Goal: Task Accomplishment & Management: Manage account settings

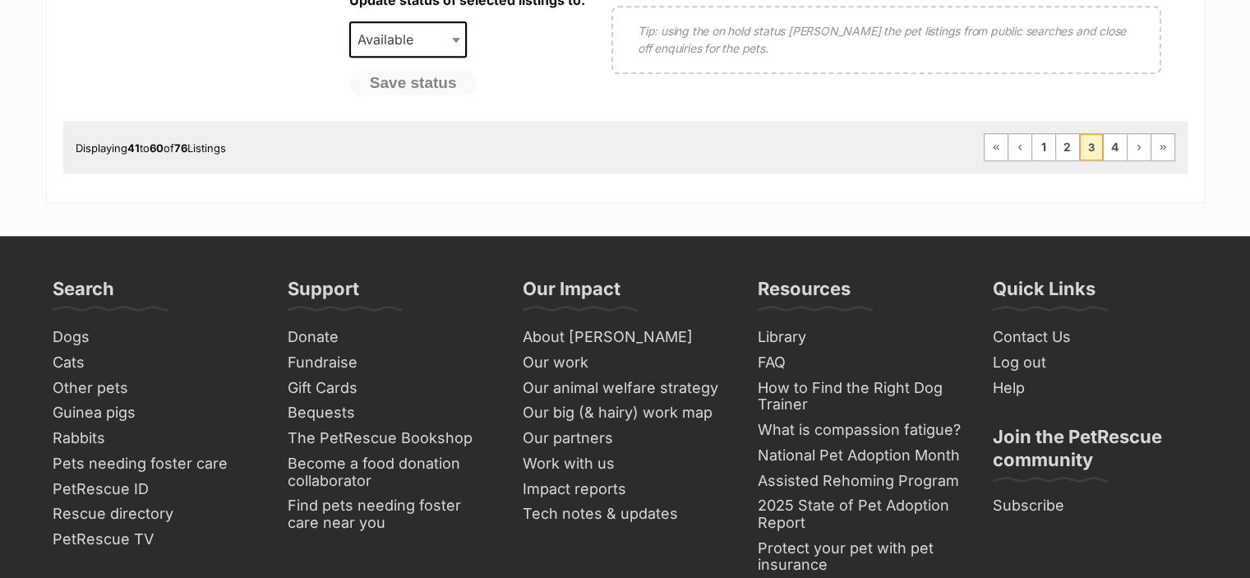
scroll to position [1644, 0]
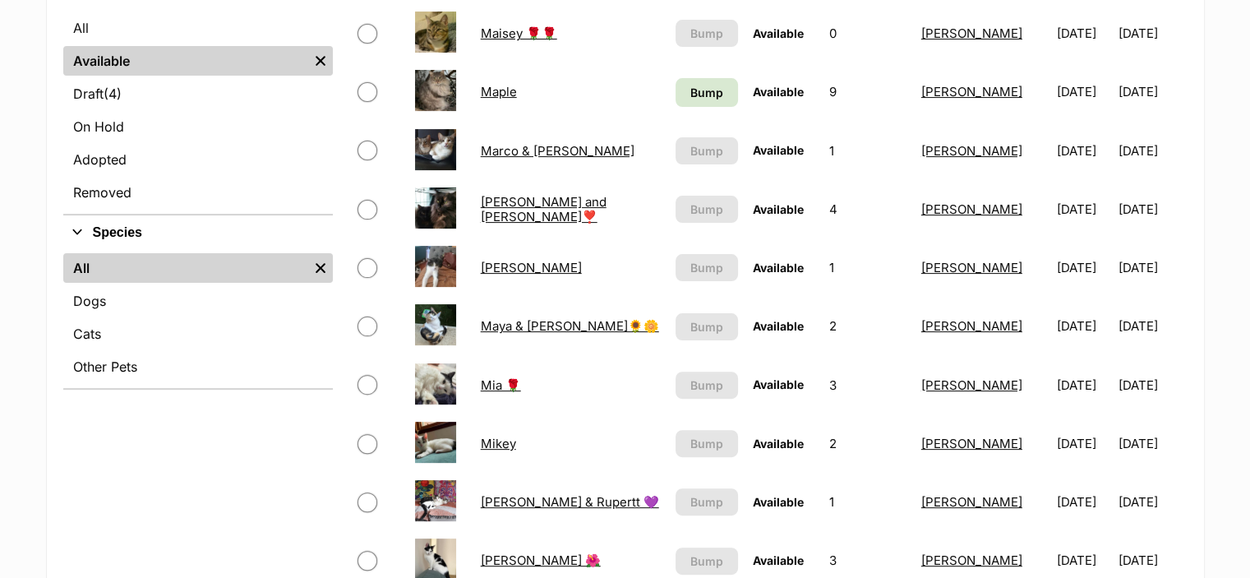
scroll to position [23, 0]
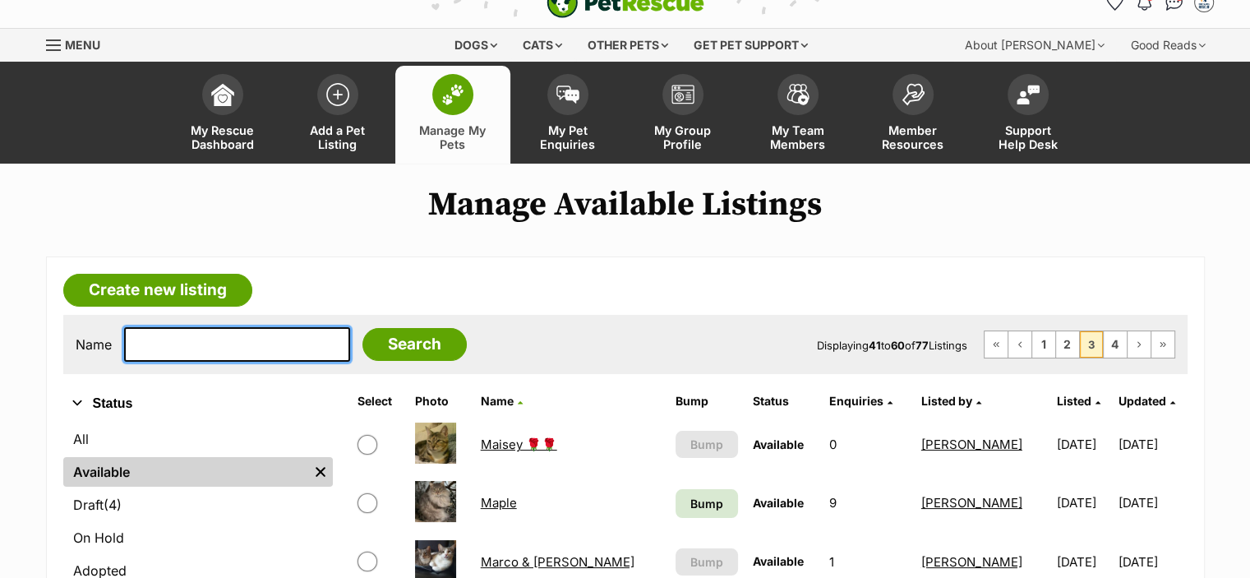
click at [283, 346] on input "text" at bounding box center [237, 344] width 226 height 35
type input "dolly"
click at [362, 328] on input "Search" at bounding box center [414, 344] width 104 height 33
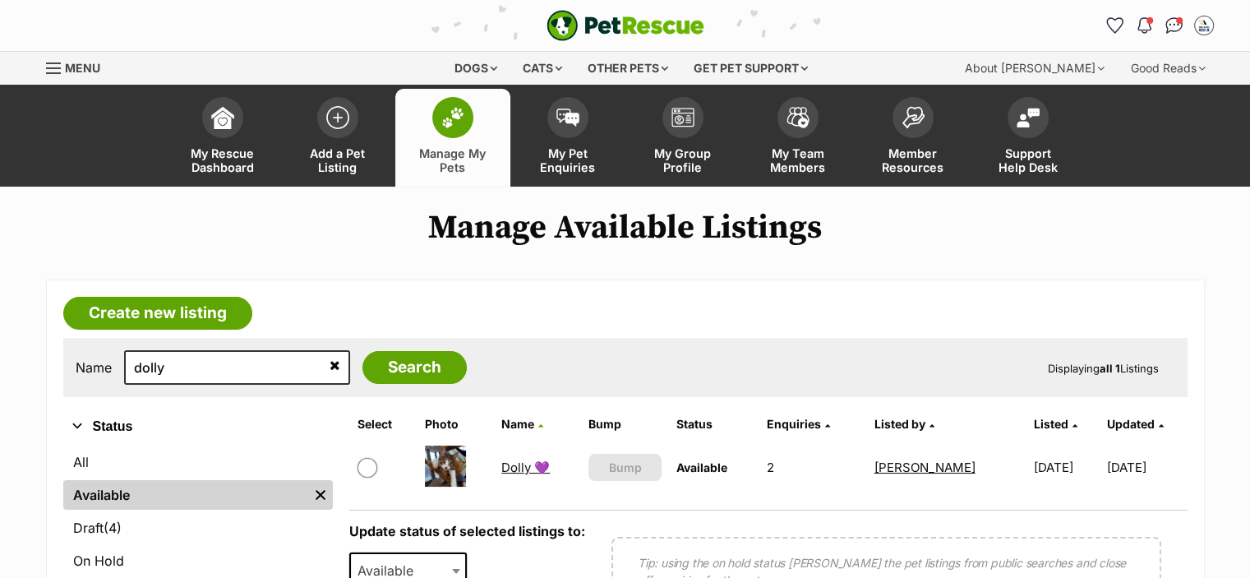
click at [519, 461] on link "Dolly 💜" at bounding box center [525, 467] width 48 height 16
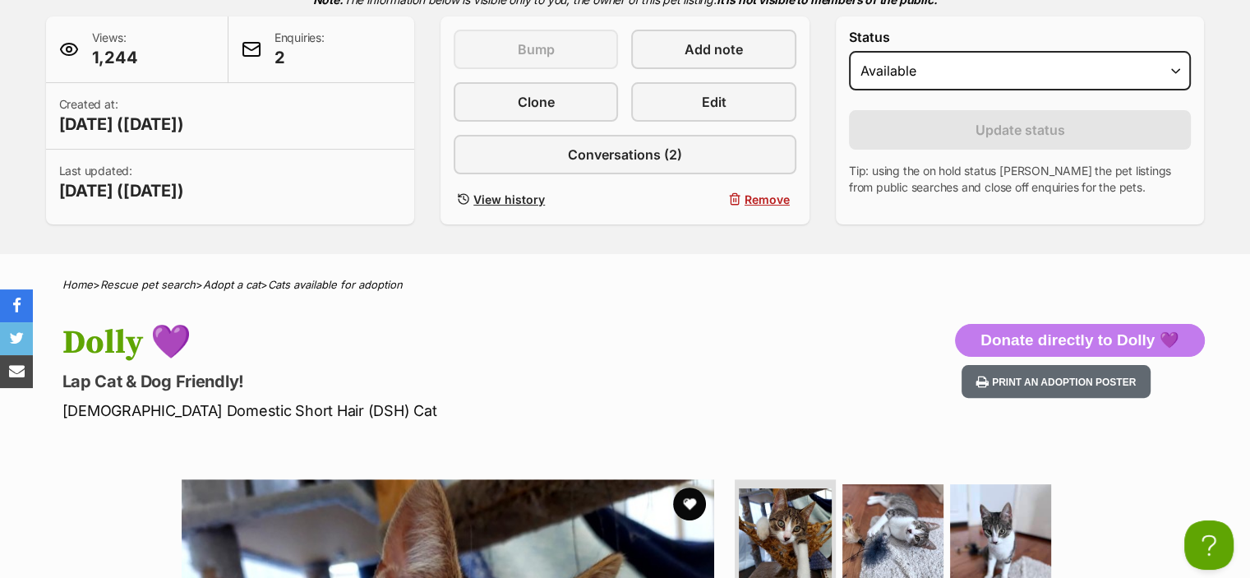
scroll to position [427, 0]
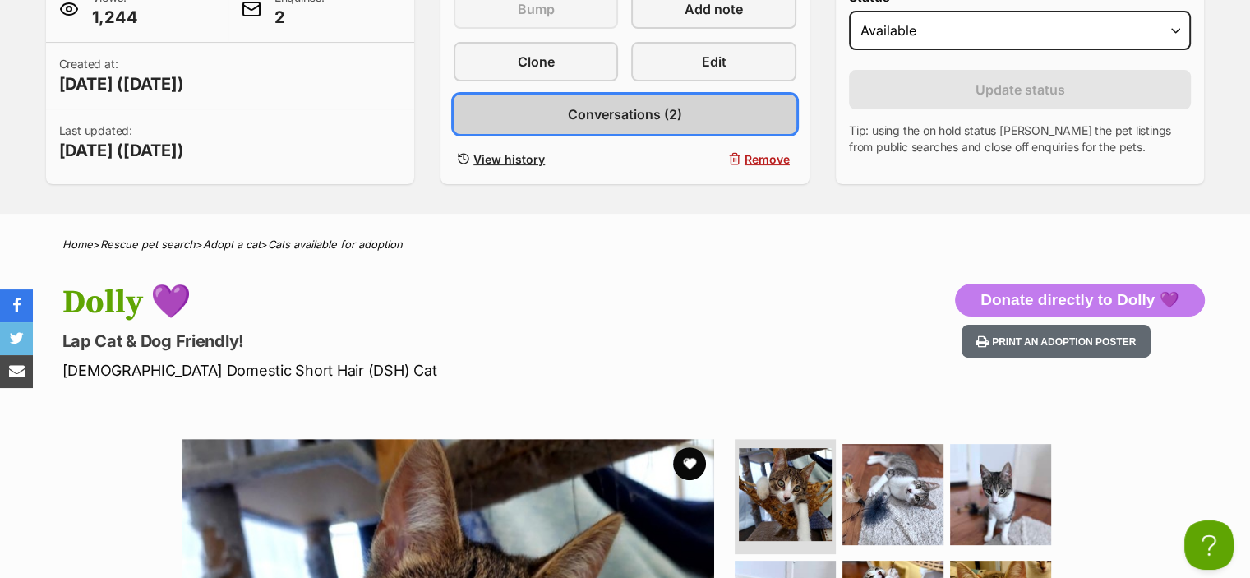
click at [649, 124] on link "Conversations (2)" at bounding box center [625, 114] width 343 height 39
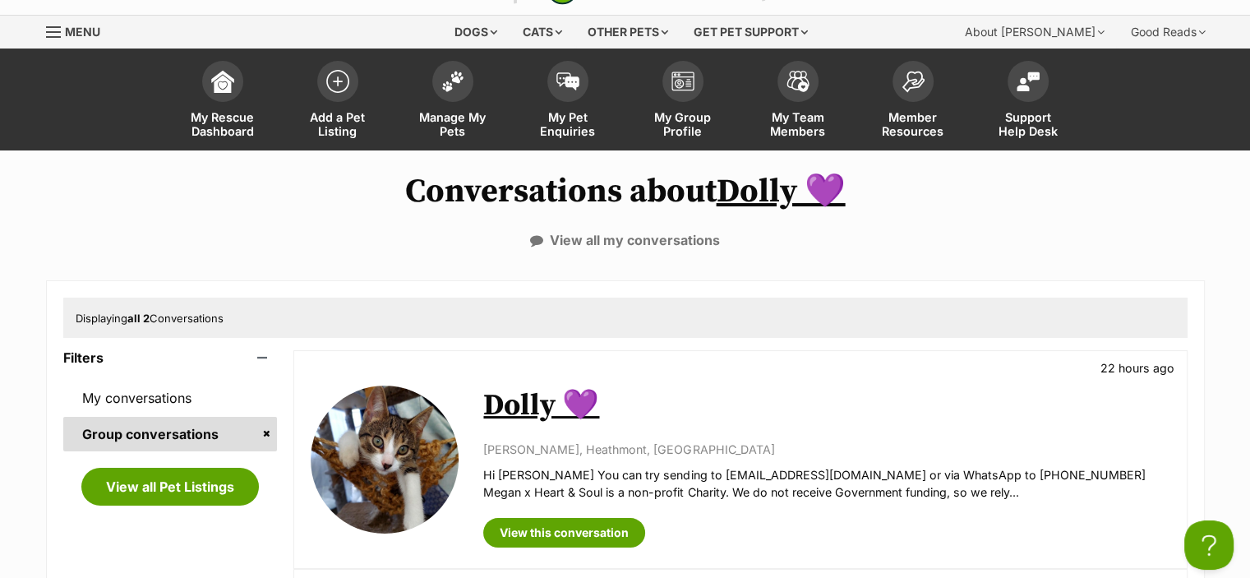
scroll to position [40, 0]
